Goal: Information Seeking & Learning: Learn about a topic

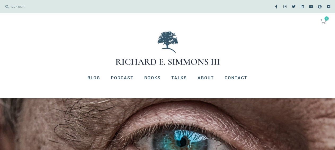
click at [255, 23] on div "No products in the cart. $ 0.00 0 Cart" at bounding box center [168, 22] width 330 height 12
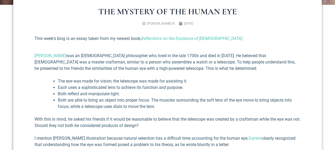
scroll to position [193, 0]
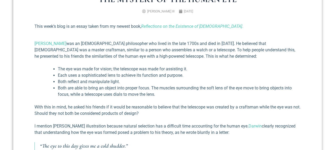
click at [201, 45] on p "[PERSON_NAME] was an [DEMOGRAPHIC_DATA] philosopher who lived in the late 1700s…" at bounding box center [167, 50] width 266 height 19
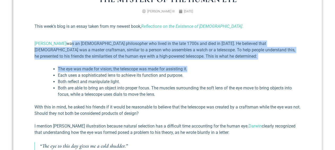
drag, startPoint x: 64, startPoint y: 44, endPoint x: 256, endPoint y: 73, distance: 194.2
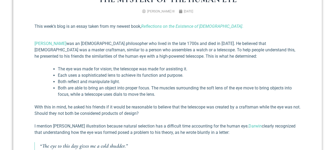
click at [197, 74] on li "Each uses a sophisticated lens to achieve its function and purpose." at bounding box center [179, 75] width 243 height 6
drag, startPoint x: 115, startPoint y: 77, endPoint x: 187, endPoint y: 76, distance: 71.9
click at [187, 76] on li "Each uses a sophisticated lens to achieve its function and purpose." at bounding box center [179, 75] width 243 height 6
drag, startPoint x: 60, startPoint y: 83, endPoint x: 141, endPoint y: 81, distance: 81.7
click at [141, 81] on li "Both reflect and manipulate light." at bounding box center [179, 82] width 243 height 6
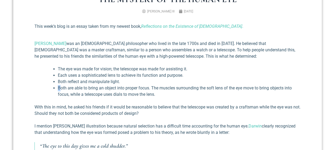
drag, startPoint x: 59, startPoint y: 87, endPoint x: 166, endPoint y: 85, distance: 106.4
click at [166, 85] on ul "The eye was made for vision; the telescope was made for assisting it. Each uses…" at bounding box center [173, 82] width 253 height 32
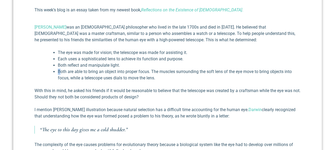
scroll to position [221, 0]
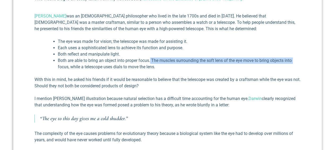
drag, startPoint x: 151, startPoint y: 59, endPoint x: 299, endPoint y: 59, distance: 148.6
click at [299, 59] on li "Both are able to bring an object into proper focus. The muscles surrounding the…" at bounding box center [179, 64] width 243 height 13
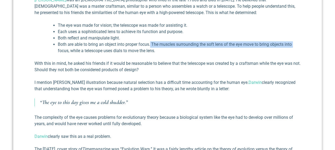
scroll to position [248, 0]
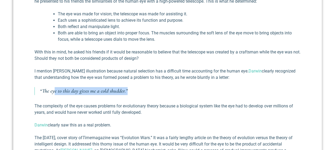
drag, startPoint x: 57, startPoint y: 92, endPoint x: 141, endPoint y: 85, distance: 84.6
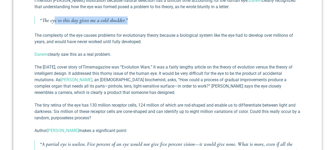
scroll to position [331, 0]
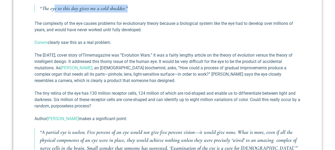
drag, startPoint x: 70, startPoint y: 43, endPoint x: 116, endPoint y: 43, distance: 45.6
click at [116, 43] on p "[PERSON_NAME] clearly saw this as a real problem." at bounding box center [167, 43] width 266 height 6
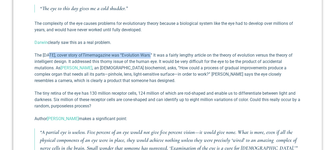
drag, startPoint x: 50, startPoint y: 58, endPoint x: 170, endPoint y: 54, distance: 120.0
click at [170, 54] on p "The [DATE], cover story of Time magazine was “Evolution Wars.” It was a fairly …" at bounding box center [167, 68] width 266 height 32
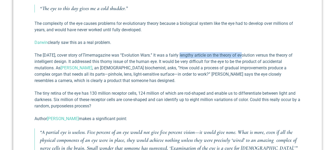
drag, startPoint x: 202, startPoint y: 56, endPoint x: 261, endPoint y: 54, distance: 58.9
click at [261, 54] on p "The [DATE], cover story of Time magazine was “Evolution Wars.” It was a fairly …" at bounding box center [167, 68] width 266 height 32
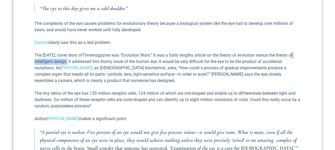
drag, startPoint x: 47, startPoint y: 61, endPoint x: 84, endPoint y: 62, distance: 36.6
click at [84, 62] on p "The [DATE], cover story of Time magazine was “Evolution Wars.” It was a fairly …" at bounding box center [167, 68] width 266 height 32
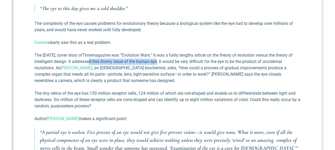
drag, startPoint x: 105, startPoint y: 62, endPoint x: 174, endPoint y: 65, distance: 68.8
click at [174, 65] on p "The [DATE], cover story of Time magazine was “Evolution Wars.” It was a fairly …" at bounding box center [167, 68] width 266 height 32
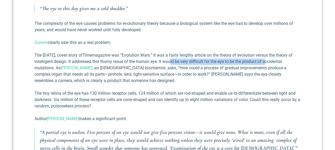
drag, startPoint x: 187, startPoint y: 62, endPoint x: 283, endPoint y: 64, distance: 96.8
click at [283, 64] on p "The [DATE], cover story of Time magazine was “Evolution Wars.” It was a fairly …" at bounding box center [167, 68] width 266 height 32
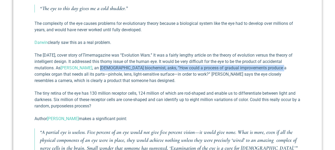
drag, startPoint x: 124, startPoint y: 68, endPoint x: 296, endPoint y: 67, distance: 172.2
click at [296, 67] on p "The [DATE], cover story of Time magazine was “Evolution Wars.” It was a fairly …" at bounding box center [167, 68] width 266 height 32
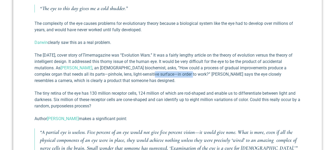
drag, startPoint x: 159, startPoint y: 76, endPoint x: 196, endPoint y: 76, distance: 37.1
click at [196, 76] on p "The [DATE], cover story of Time magazine was “Evolution Wars.” It was a fairly …" at bounding box center [167, 68] width 266 height 32
drag, startPoint x: 185, startPoint y: 95, endPoint x: 202, endPoint y: 94, distance: 16.7
click at [202, 94] on p "The tiny retina of the eye has 130 million receptor cells, 124 million of which…" at bounding box center [167, 99] width 266 height 19
copy p "rod-shap"
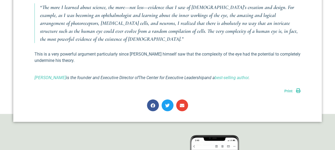
scroll to position [551, 0]
